Goal: Task Accomplishment & Management: Manage account settings

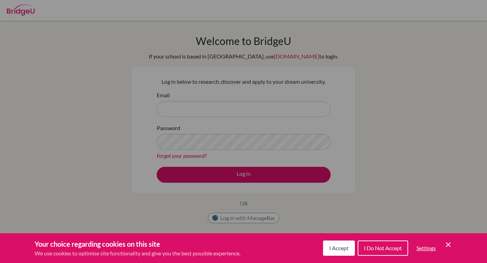
click at [445, 245] on icon "Cookie Control Close Icon" at bounding box center [448, 244] width 8 height 8
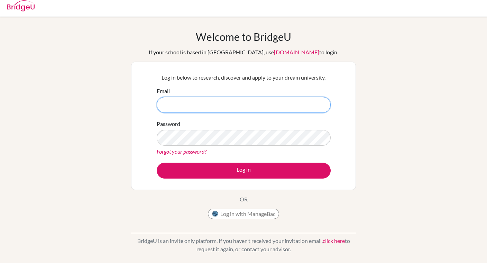
click at [286, 97] on input "Email" at bounding box center [244, 105] width 174 height 16
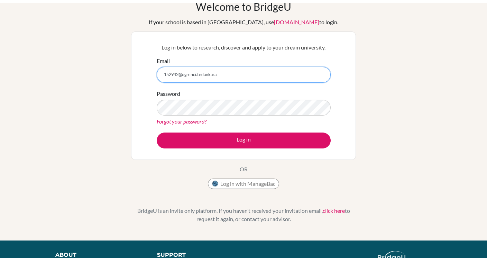
scroll to position [35, 0]
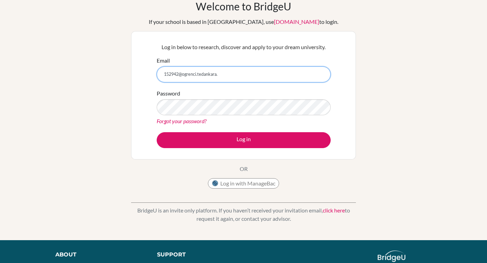
click at [278, 75] on input "152942@ogrenci.tedankara." at bounding box center [244, 74] width 174 height 16
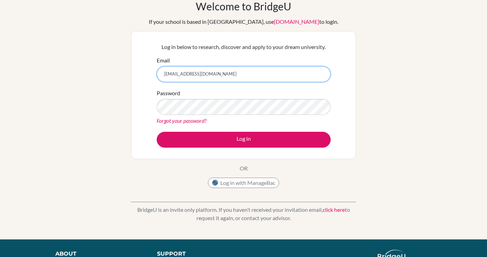
type input "152942@ogrenci.tedankara.k12.tr"
click at [401, 102] on div "Welcome to BridgeU If your school is based in China, use app.bridge-u.com.cn to…" at bounding box center [243, 113] width 487 height 226
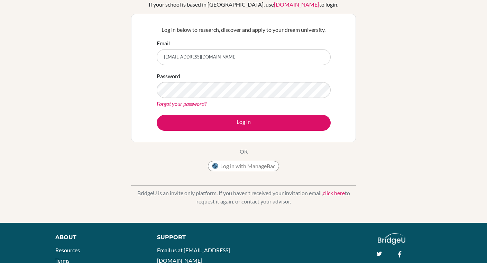
scroll to position [32, 0]
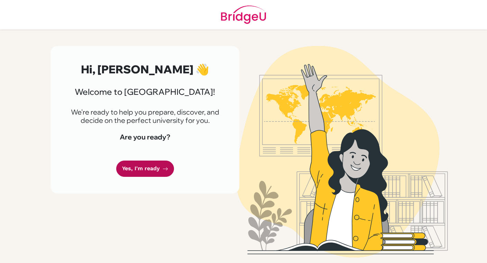
click at [162, 176] on link "Yes, I'm ready" at bounding box center [145, 168] width 58 height 16
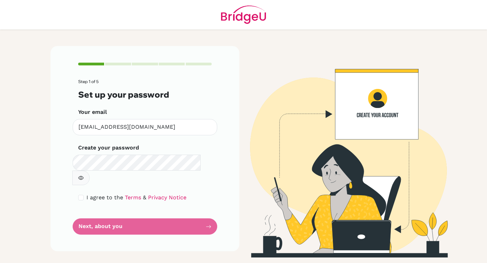
click at [164, 173] on form "Step 1 of 5 Set up your password Your email [EMAIL_ADDRESS][DOMAIN_NAME] Invali…" at bounding box center [144, 156] width 133 height 155
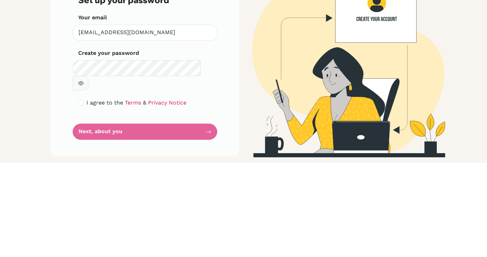
click at [84, 175] on icon "button" at bounding box center [81, 178] width 6 height 6
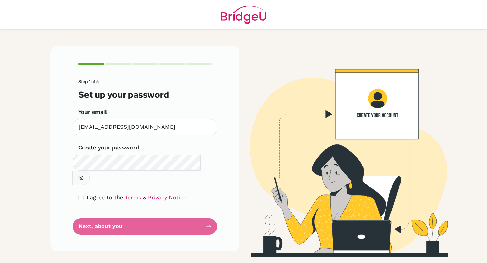
click at [90, 170] on button "button" at bounding box center [80, 177] width 17 height 15
click at [78, 195] on input "checkbox" at bounding box center [81, 198] width 6 height 6
checkbox input "true"
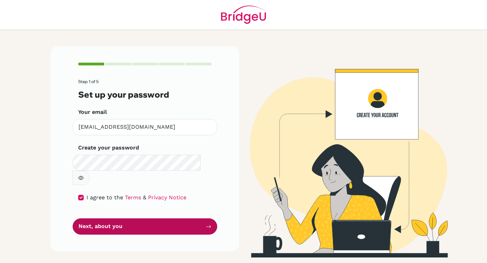
click at [155, 218] on button "Next, about you" at bounding box center [145, 226] width 144 height 16
